Goal: Navigation & Orientation: Find specific page/section

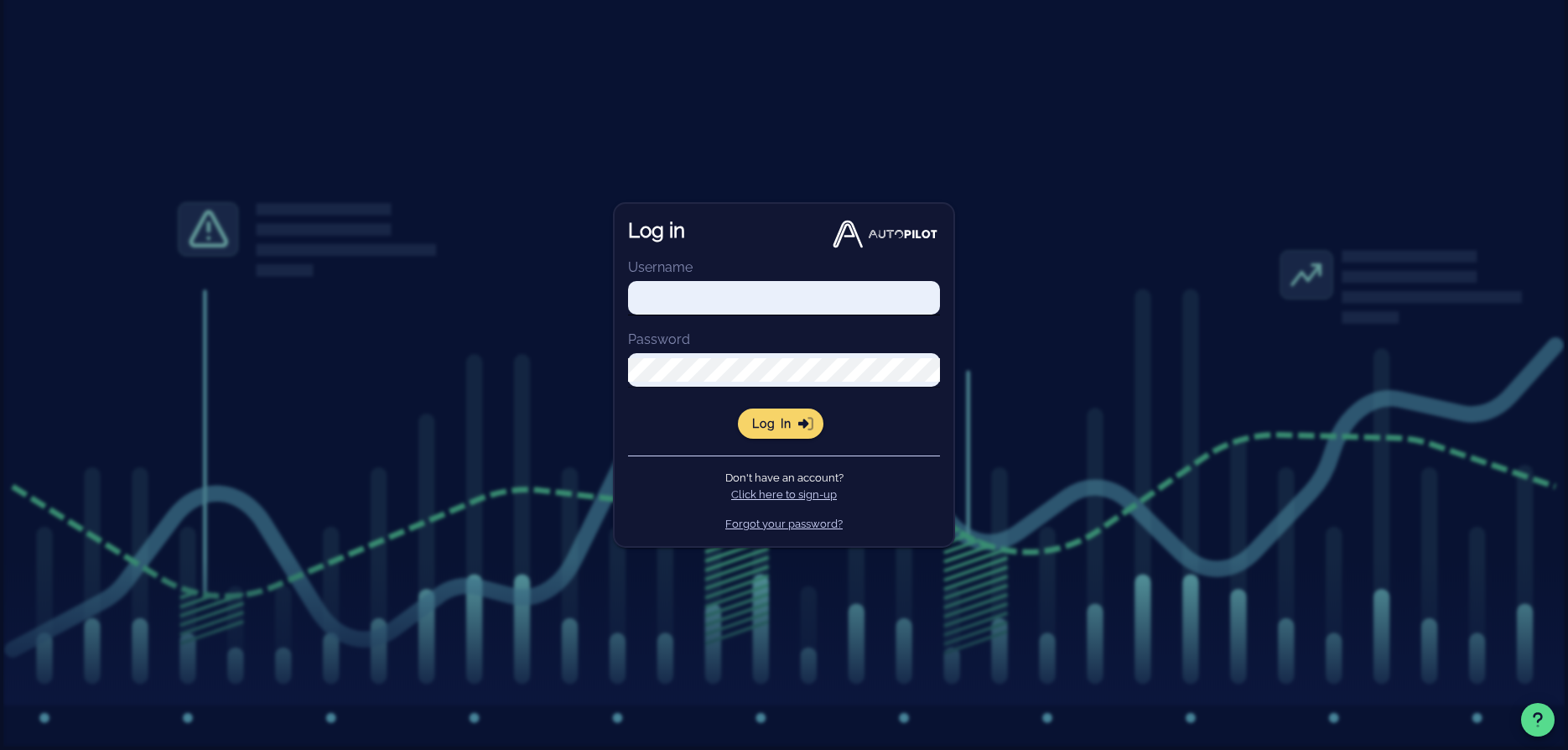
click at [761, 292] on input "Username" at bounding box center [784, 298] width 312 height 23
drag, startPoint x: 810, startPoint y: 440, endPoint x: 802, endPoint y: 433, distance: 10.6
click at [810, 440] on div "Log in Username [PERSON_NAME] Password Log in Don't have an account? Click here…" at bounding box center [784, 375] width 343 height 346
click at [798, 426] on span "Log in" at bounding box center [781, 423] width 60 height 15
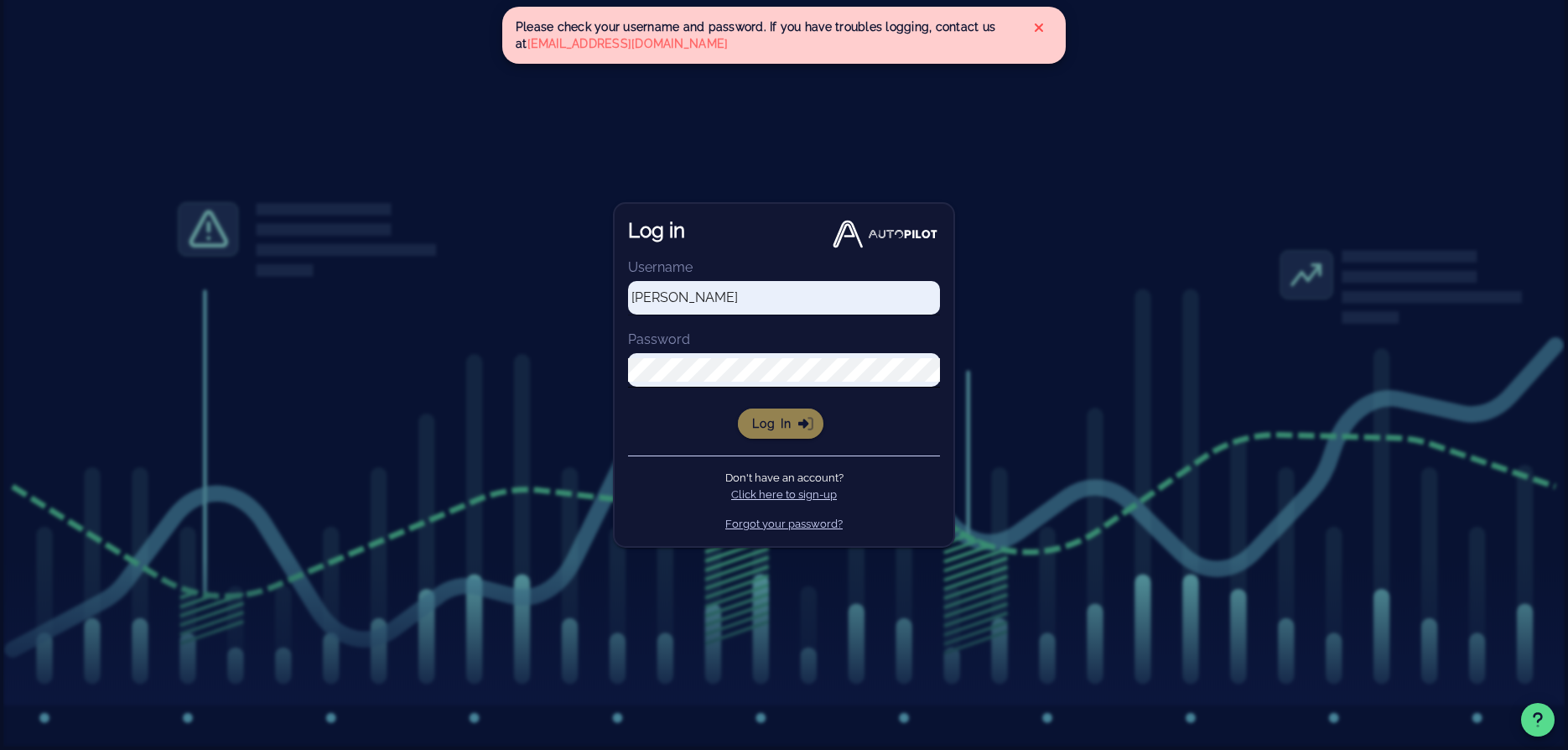
drag, startPoint x: 787, startPoint y: 418, endPoint x: 757, endPoint y: 396, distance: 37.2
click at [787, 418] on span "Log in" at bounding box center [781, 423] width 60 height 15
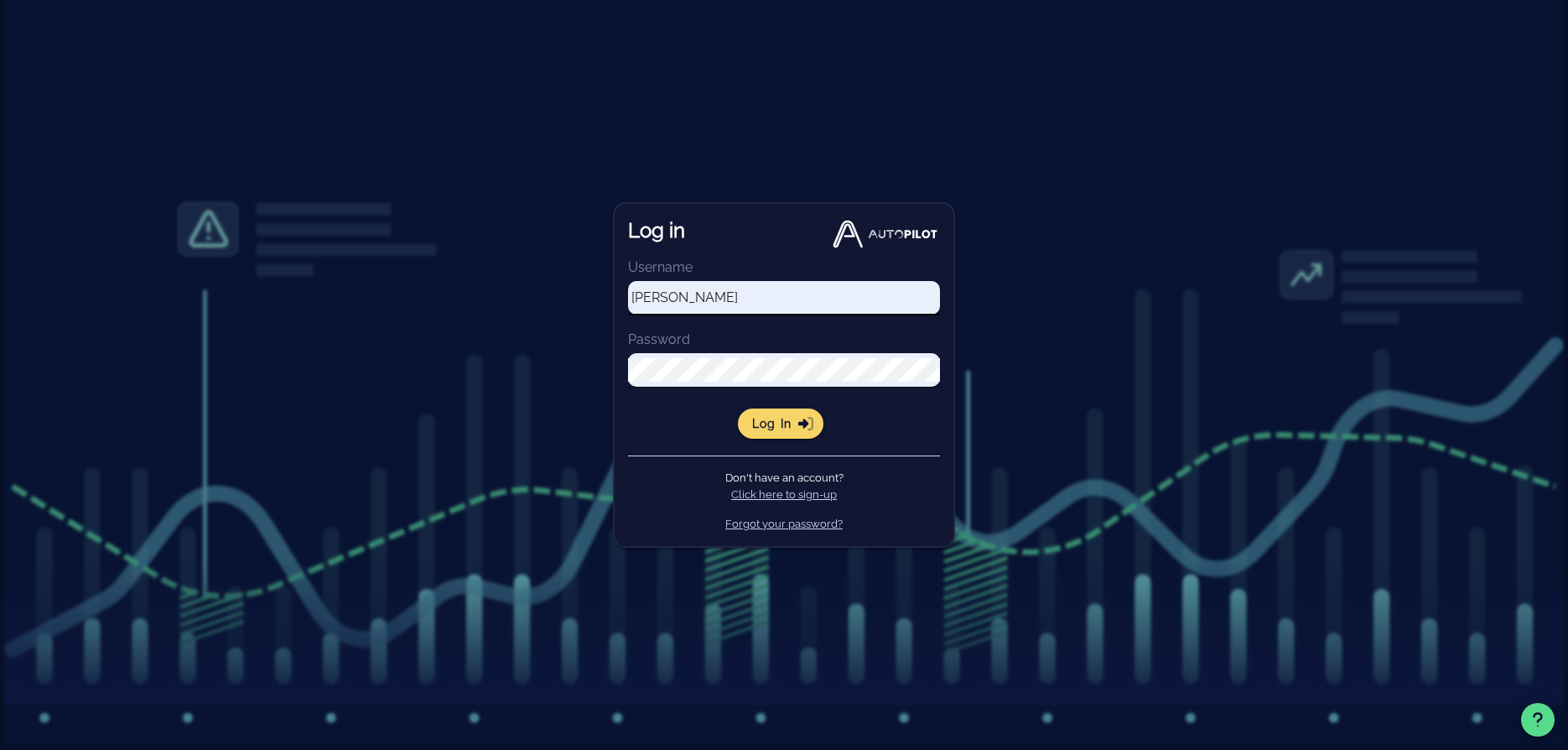
click at [691, 303] on input "[PERSON_NAME]" at bounding box center [784, 298] width 312 height 23
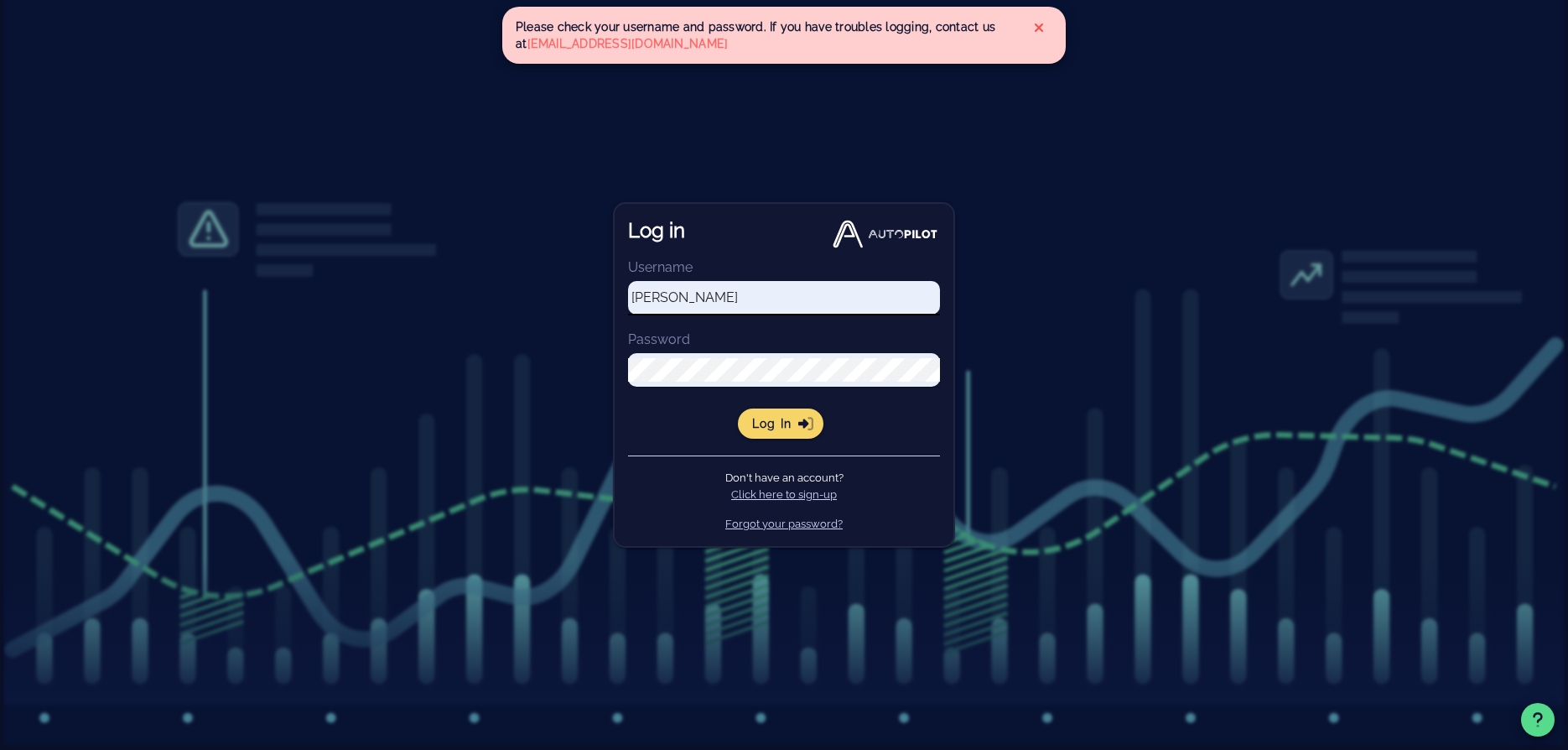
drag, startPoint x: 696, startPoint y: 305, endPoint x: 685, endPoint y: 303, distance: 11.2
click at [696, 305] on input "[PERSON_NAME]" at bounding box center [784, 298] width 312 height 23
type input "[PERSON_NAME][EMAIL_ADDRESS][DOMAIN_NAME]"
click at [792, 416] on span "Log in" at bounding box center [781, 423] width 60 height 15
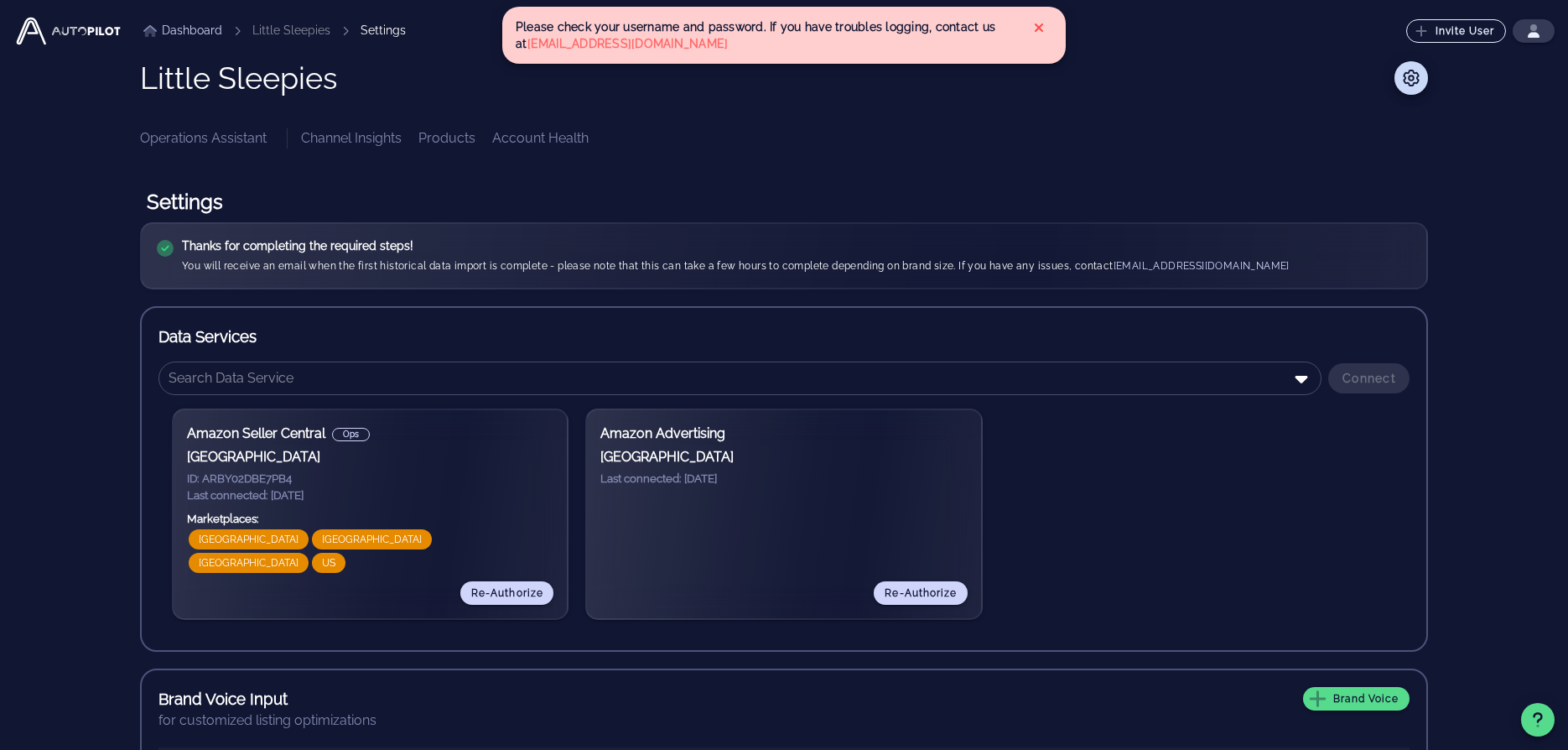
click at [453, 242] on div "Thanks for completing the required steps!" at bounding box center [736, 245] width 1108 height 17
click at [403, 79] on div at bounding box center [888, 78] width 1082 height 33
click at [1035, 21] on icon at bounding box center [1039, 27] width 14 height 14
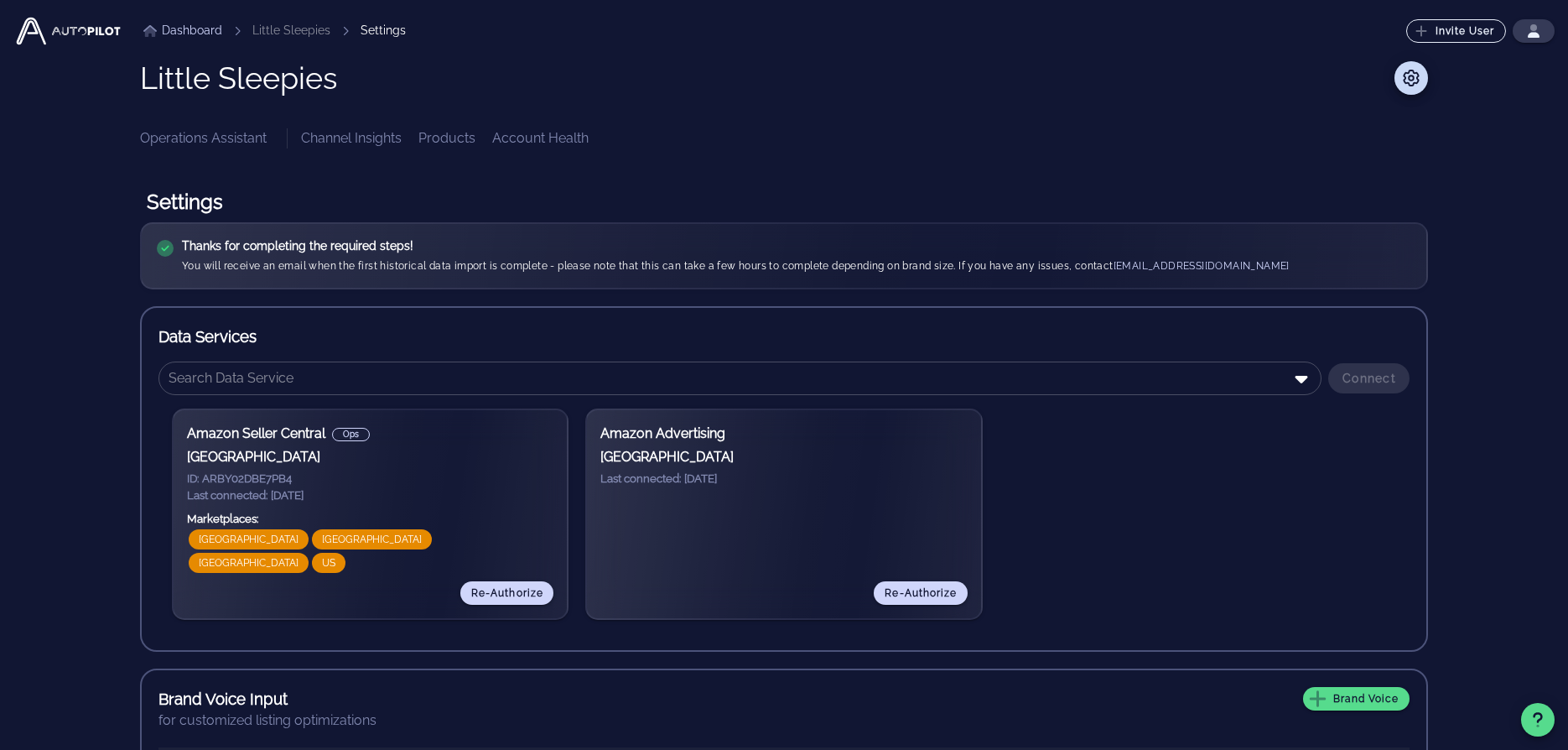
click at [295, 30] on li "Little Sleepies" at bounding box center [292, 30] width 78 height 18
click at [295, 31] on li "Little Sleepies" at bounding box center [292, 30] width 78 height 18
click at [254, 33] on li "Little Sleepies" at bounding box center [292, 30] width 78 height 18
click at [179, 32] on link "Dashboard" at bounding box center [183, 30] width 79 height 18
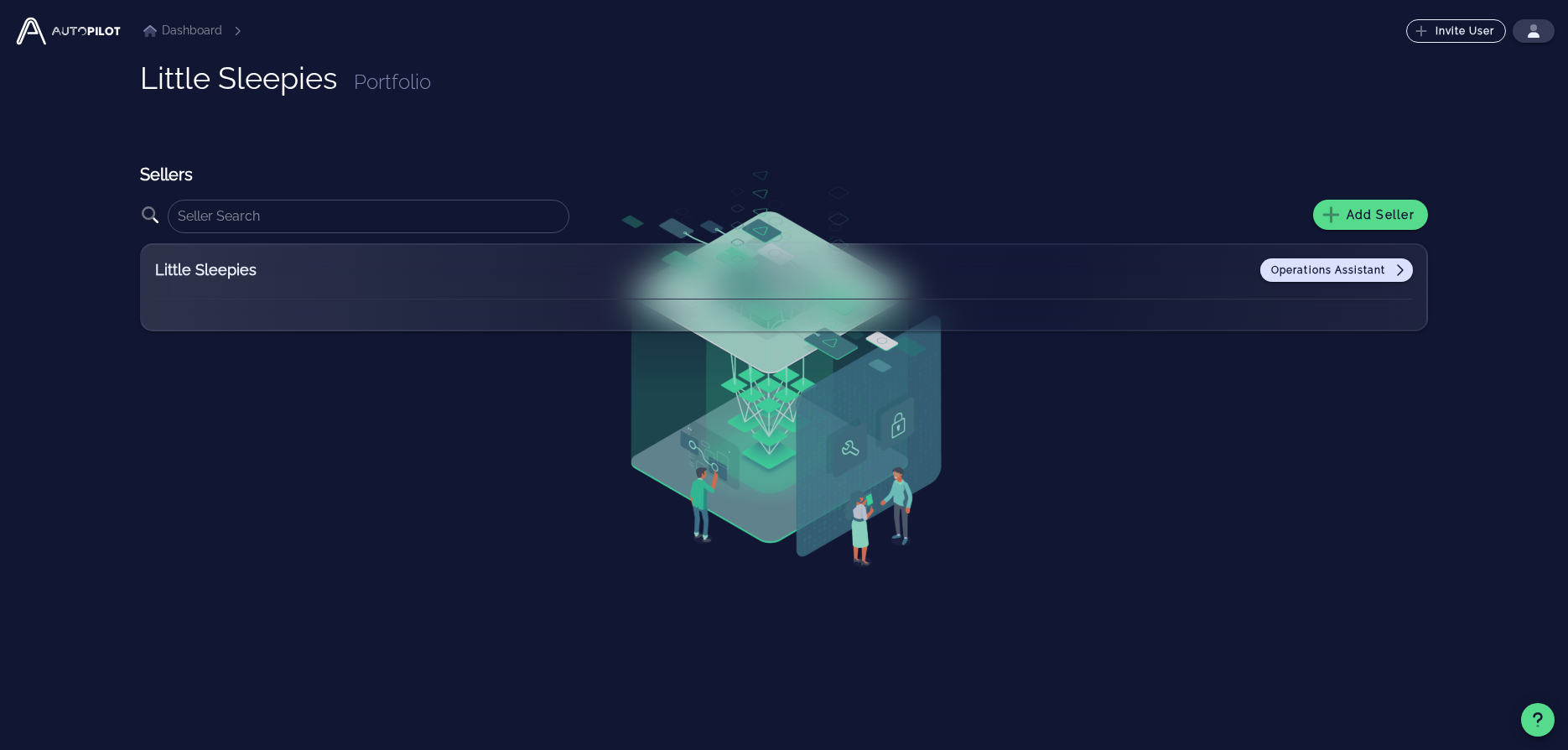
click at [1359, 260] on link "Operations Assistant" at bounding box center [1337, 270] width 153 height 23
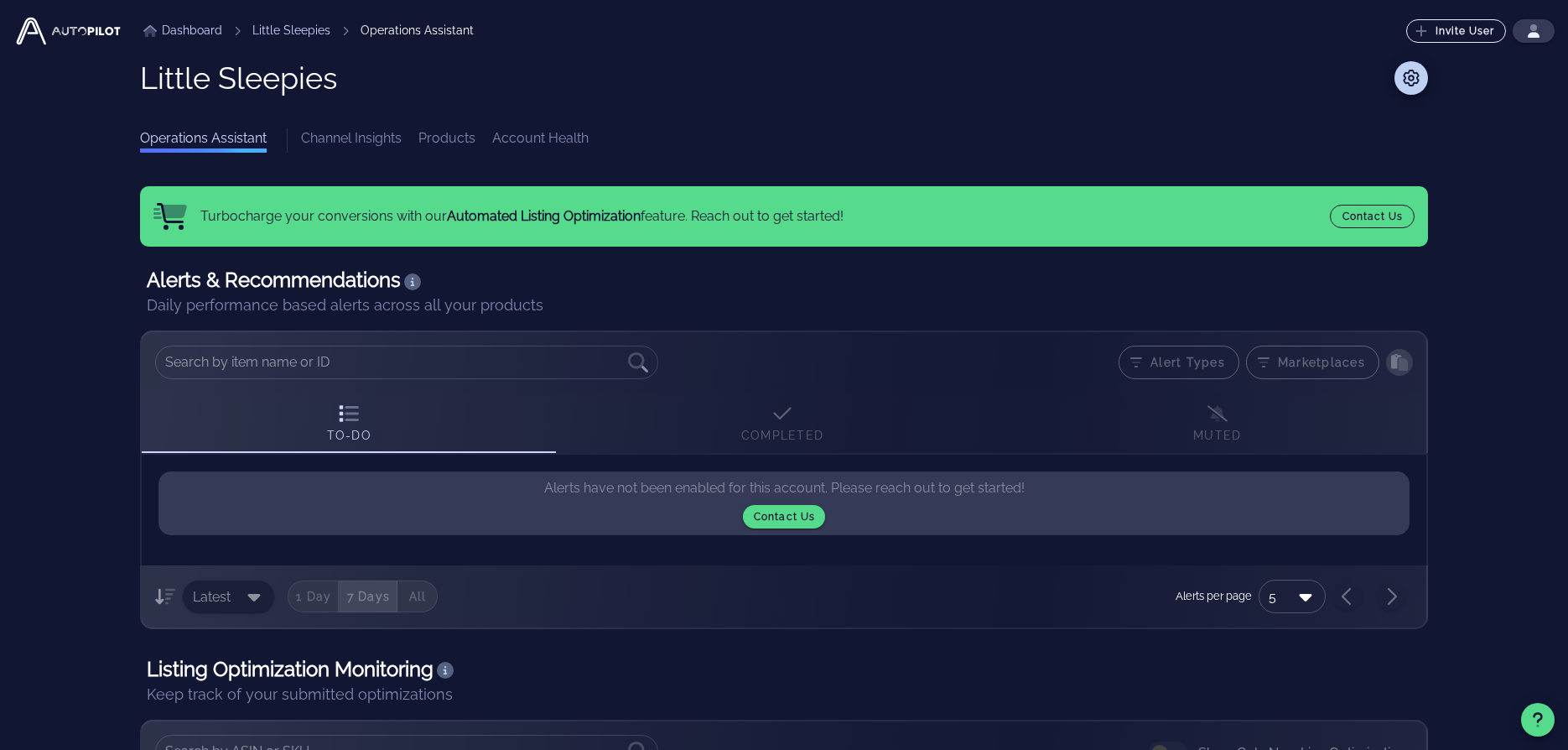
click at [386, 142] on link "Channel Insights" at bounding box center [351, 140] width 101 height 24
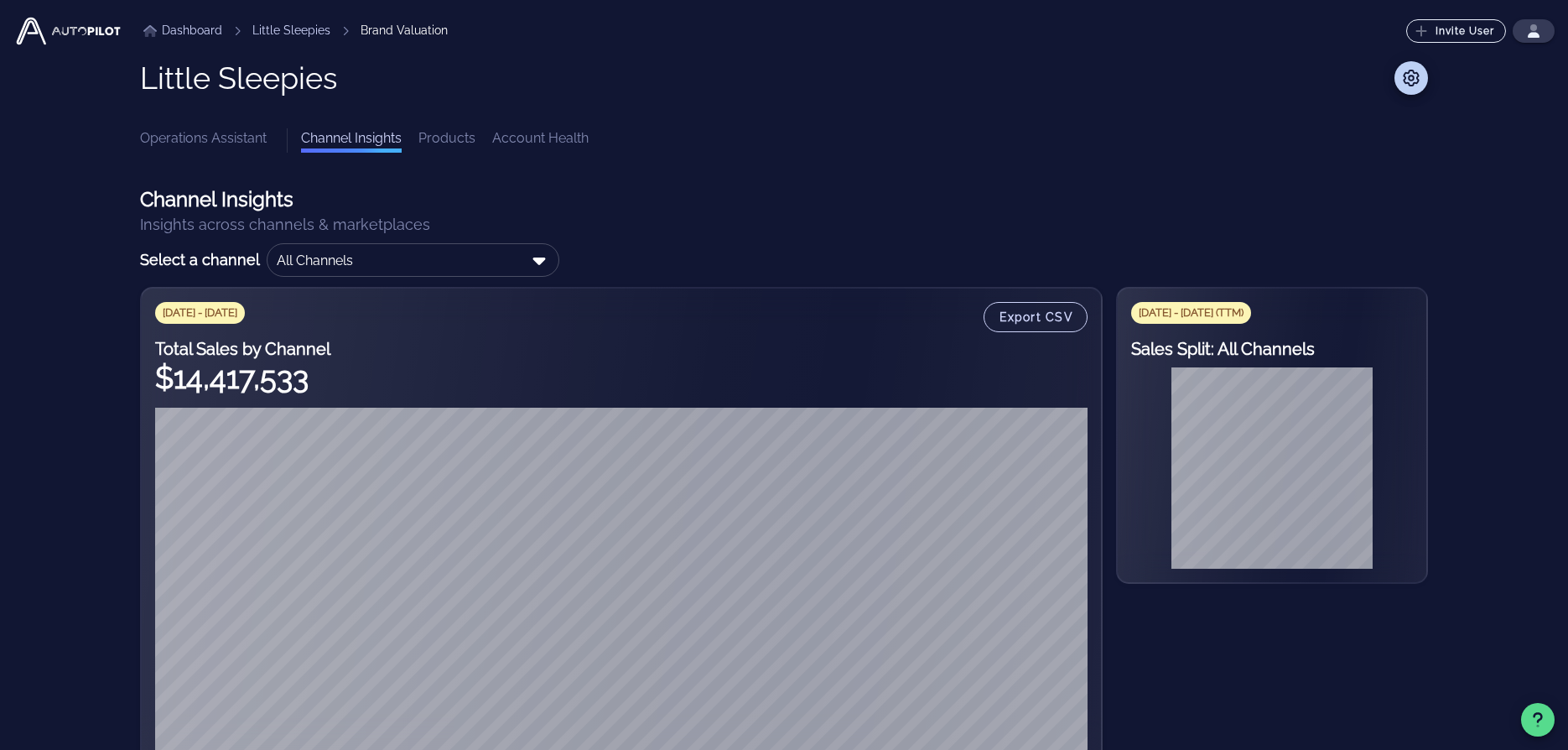
click at [532, 142] on link "Account Health" at bounding box center [540, 140] width 97 height 24
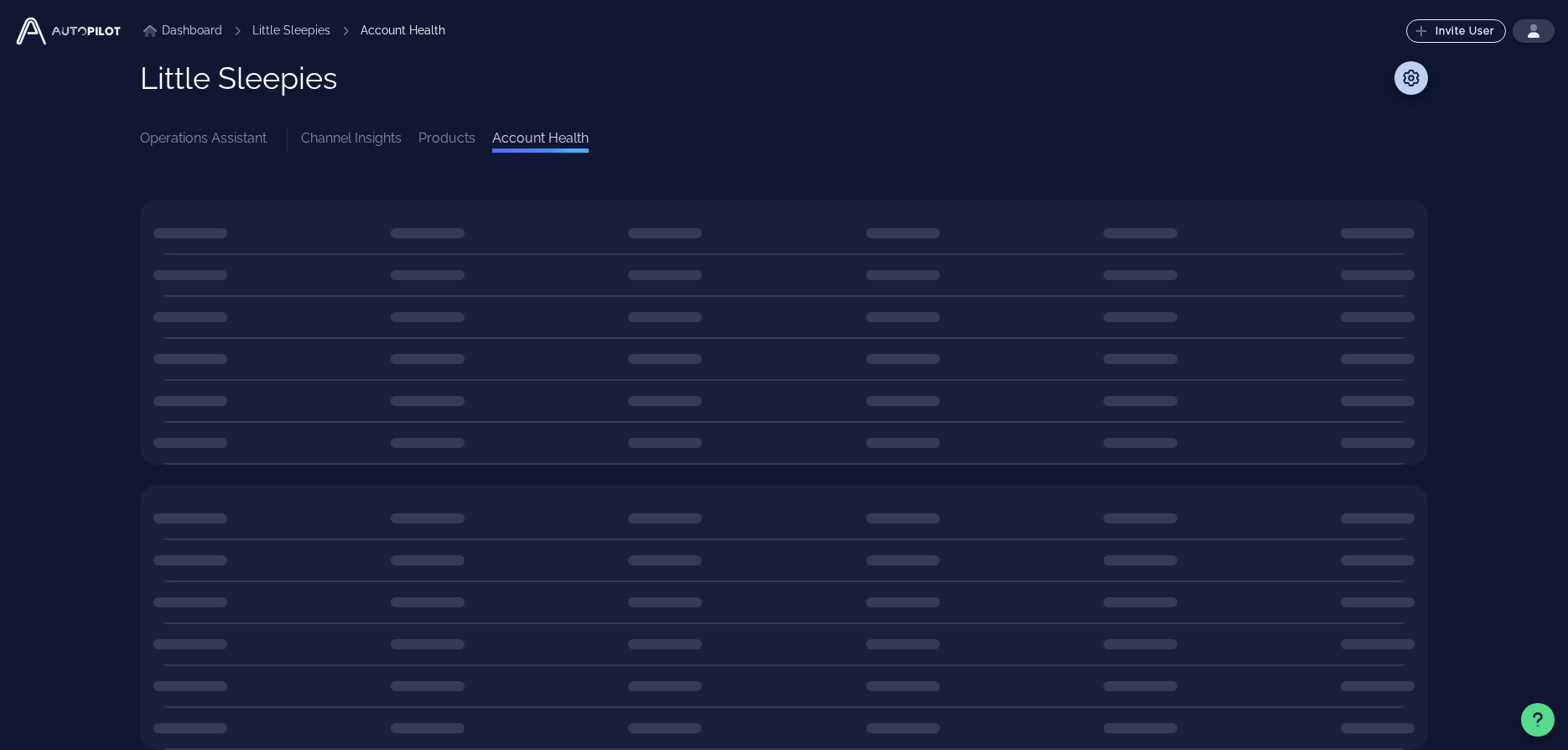
click at [436, 138] on link "Products" at bounding box center [447, 140] width 57 height 24
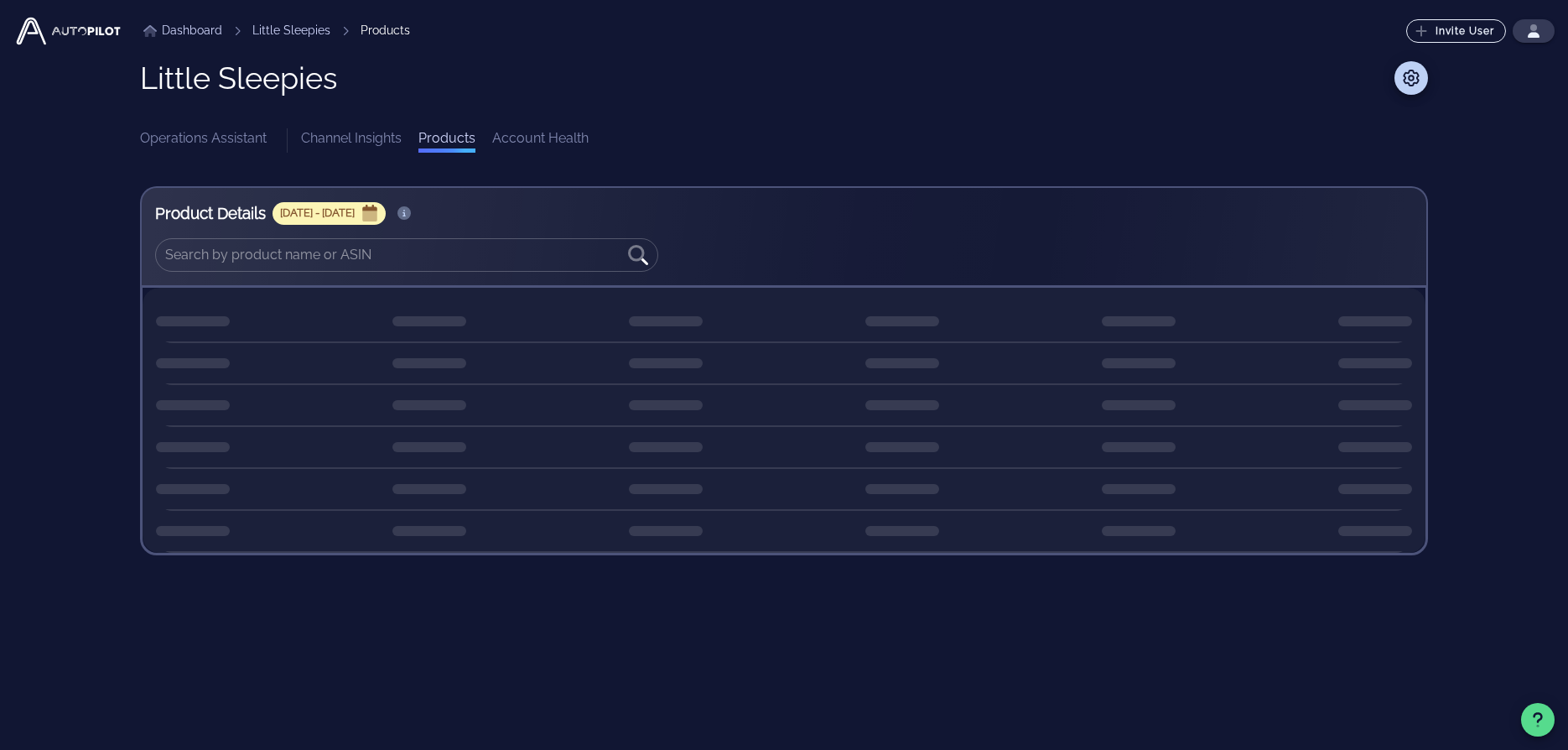
click at [360, 140] on link "Channel Insights" at bounding box center [351, 140] width 101 height 24
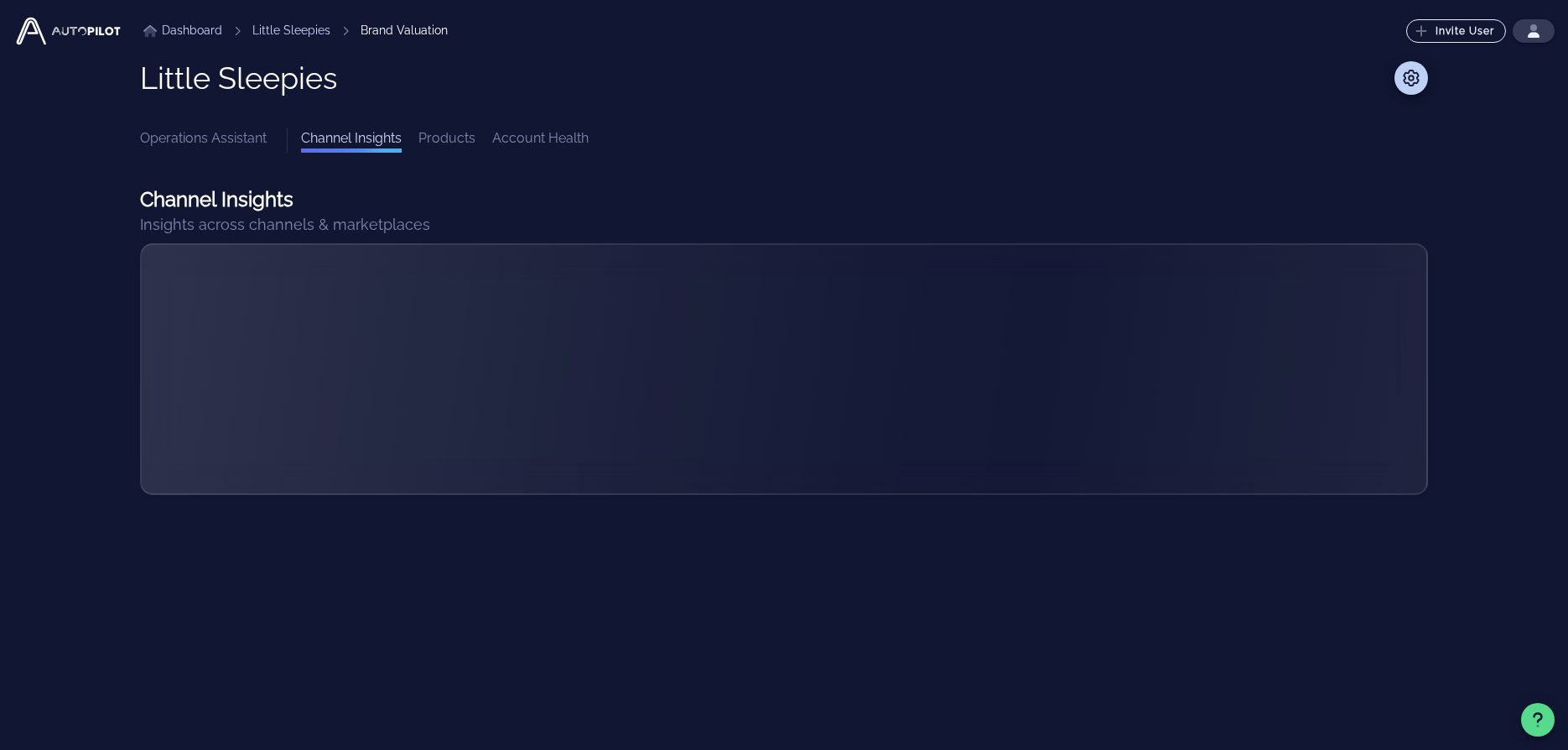
click at [468, 147] on link "Products" at bounding box center [447, 140] width 57 height 24
